Goal: Information Seeking & Learning: Learn about a topic

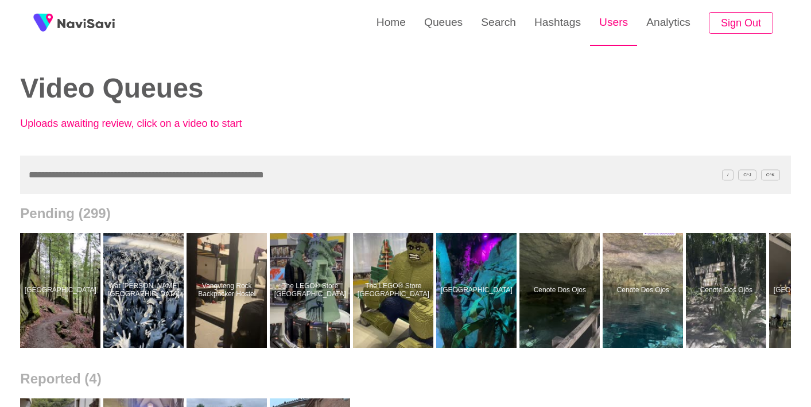
click at [613, 27] on link "Users" at bounding box center [613, 22] width 47 height 45
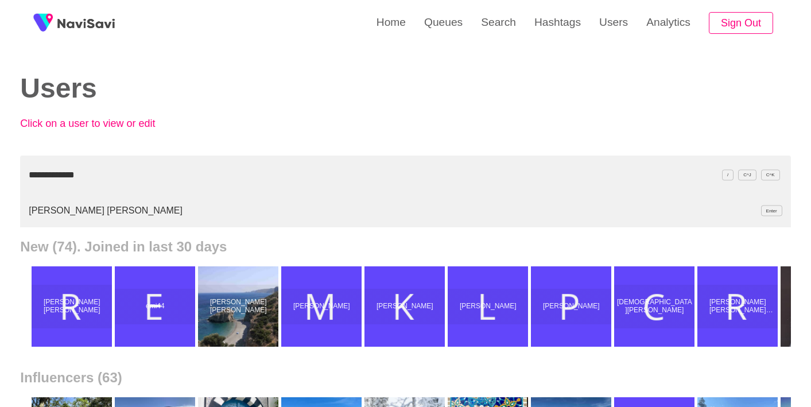
click at [89, 211] on li "Rubén Guardiola Vivero Enter" at bounding box center [405, 210] width 771 height 33
type input "**********"
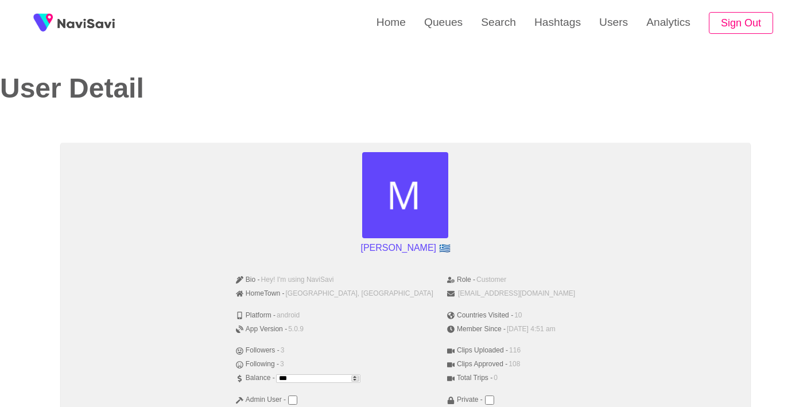
drag, startPoint x: 362, startPoint y: 248, endPoint x: 477, endPoint y: 248, distance: 115.4
click at [477, 248] on div "Maria_Ourani 🇬🇷" at bounding box center [405, 205] width 671 height 106
copy div "Maria_Ourani"
drag, startPoint x: 357, startPoint y: 243, endPoint x: 426, endPoint y: 247, distance: 69.1
click at [426, 247] on div "Maria_Ourani 🇬🇷" at bounding box center [405, 205] width 671 height 106
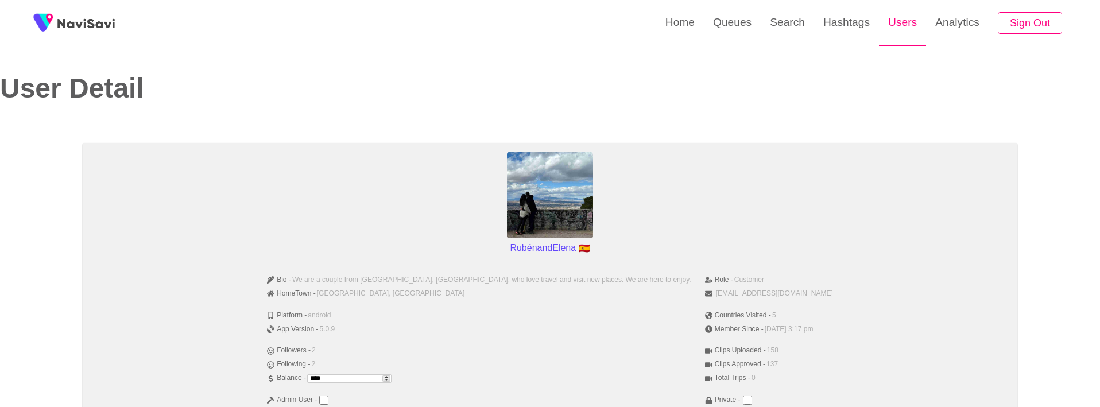
click at [811, 26] on link "Users" at bounding box center [902, 22] width 47 height 45
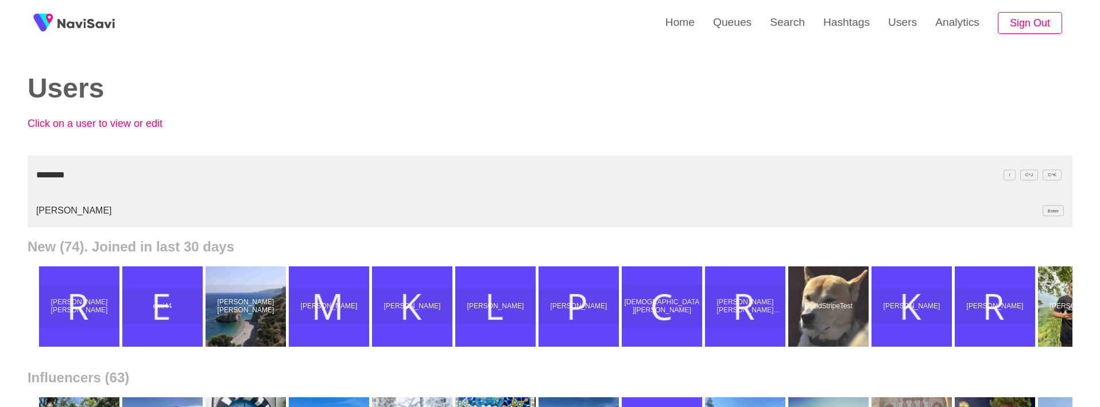
click at [46, 207] on li "[PERSON_NAME] Enter" at bounding box center [550, 210] width 1045 height 33
type input "********"
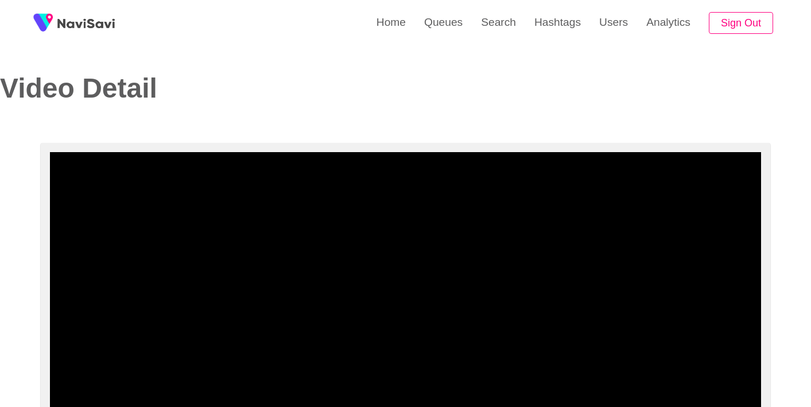
select select "**"
select select "**********"
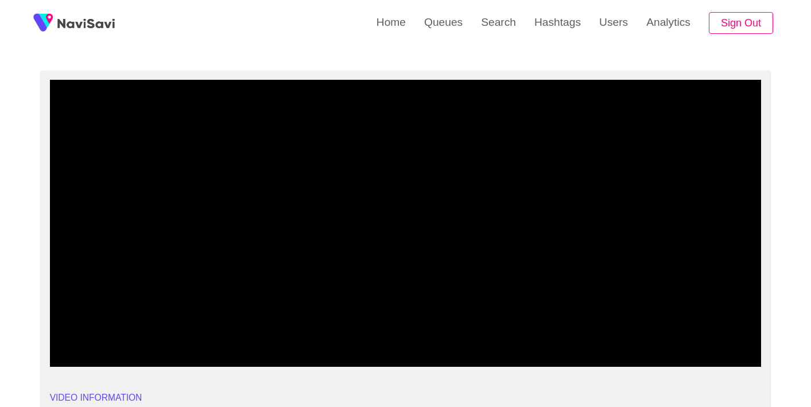
scroll to position [70, 0]
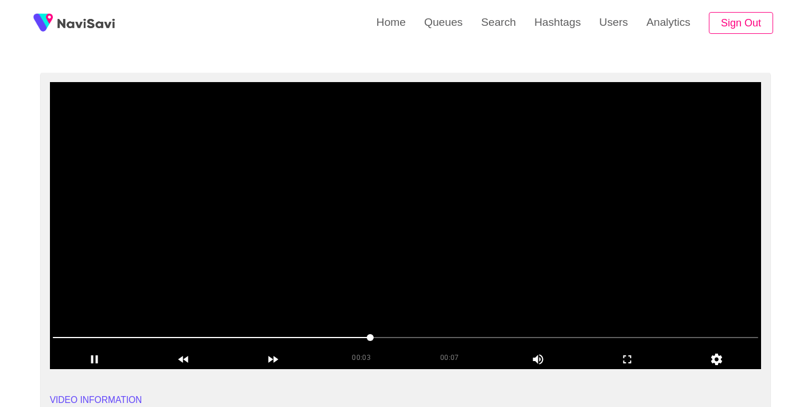
click at [409, 335] on span at bounding box center [406, 337] width 706 height 18
click at [473, 281] on video at bounding box center [406, 225] width 712 height 287
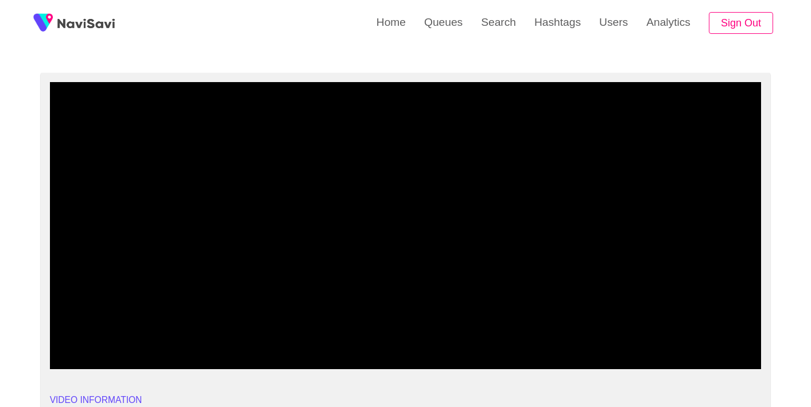
click at [519, 339] on span at bounding box center [406, 337] width 706 height 18
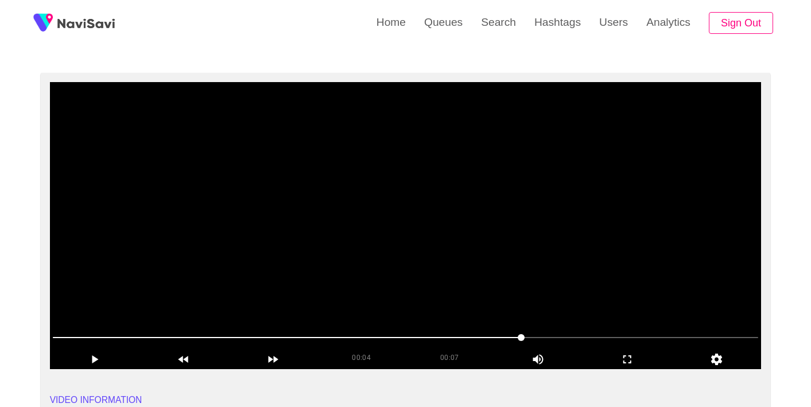
click at [441, 280] on video at bounding box center [406, 225] width 712 height 287
click at [282, 236] on video at bounding box center [406, 225] width 712 height 287
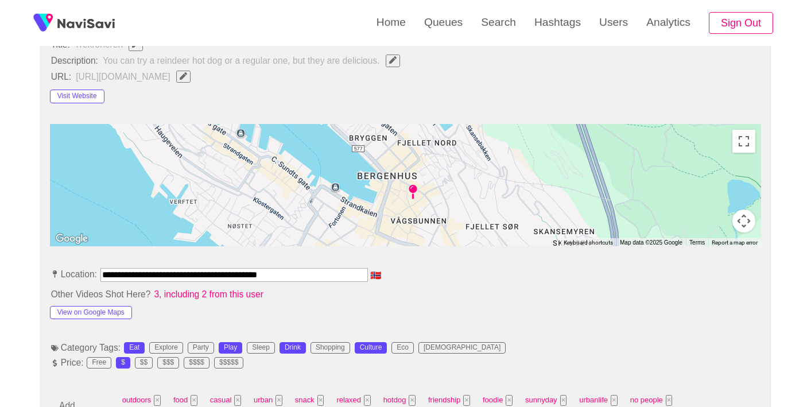
scroll to position [521, 0]
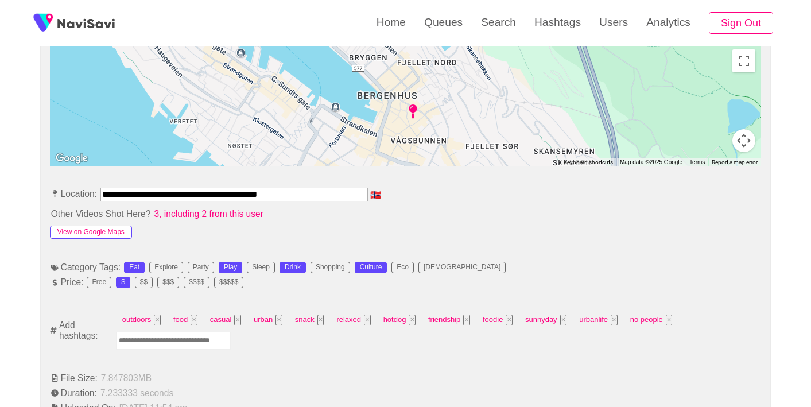
click at [86, 234] on button "View on Google Maps" at bounding box center [91, 233] width 82 height 14
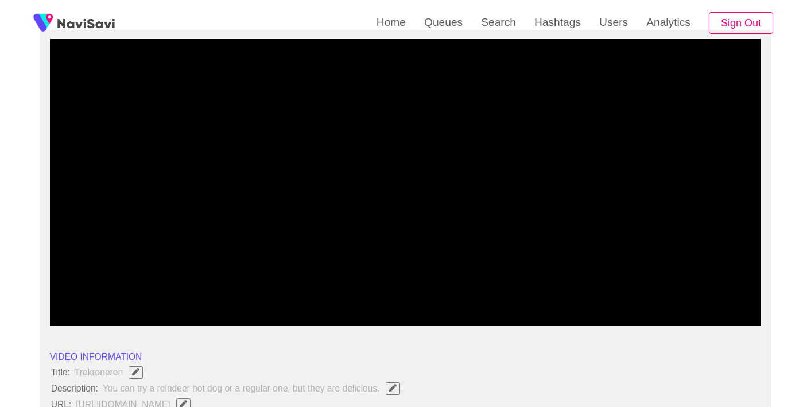
scroll to position [0, 0]
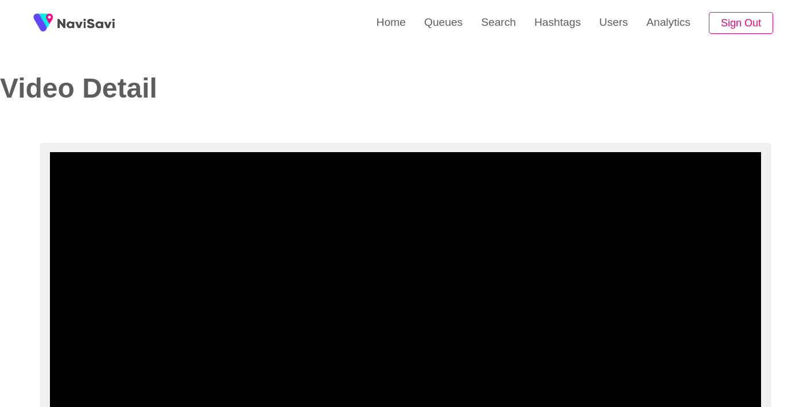
click at [518, 204] on video at bounding box center [406, 295] width 712 height 287
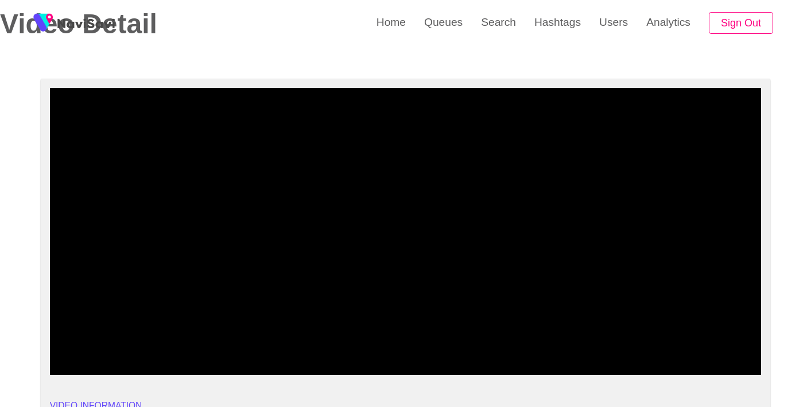
scroll to position [67, 0]
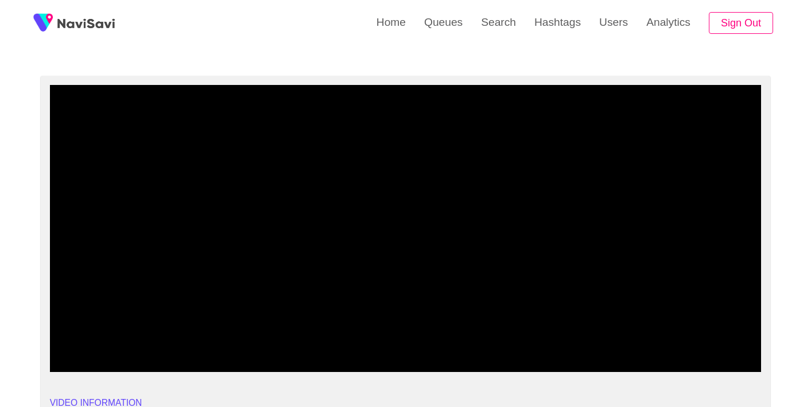
click at [518, 212] on video at bounding box center [406, 228] width 712 height 287
